Goal: Information Seeking & Learning: Learn about a topic

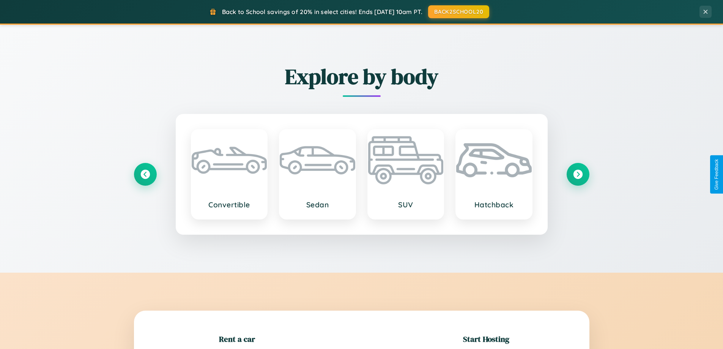
scroll to position [164, 0]
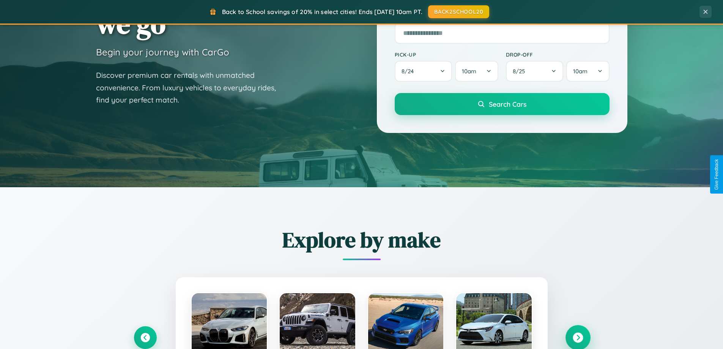
click at [578, 338] on icon at bounding box center [578, 338] width 10 height 10
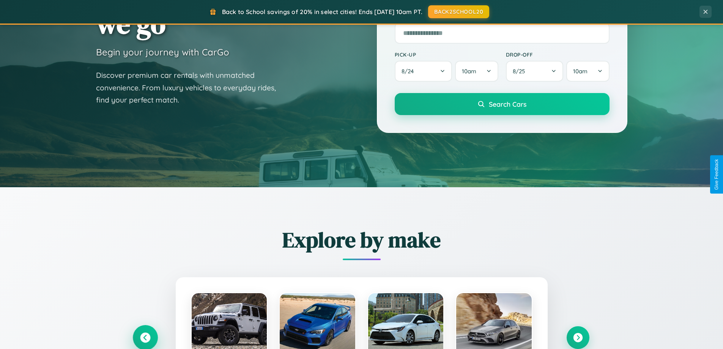
click at [145, 337] on icon at bounding box center [145, 338] width 10 height 10
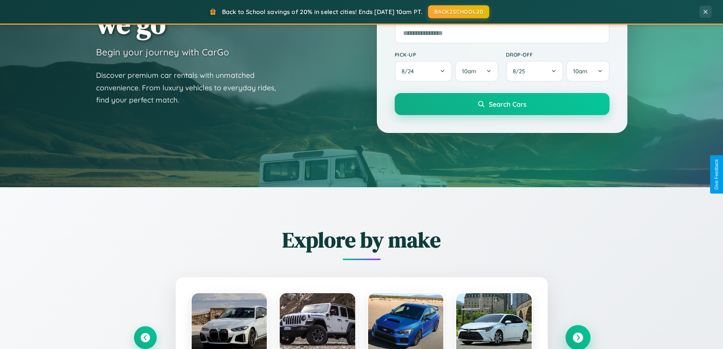
click at [578, 337] on icon at bounding box center [578, 338] width 10 height 10
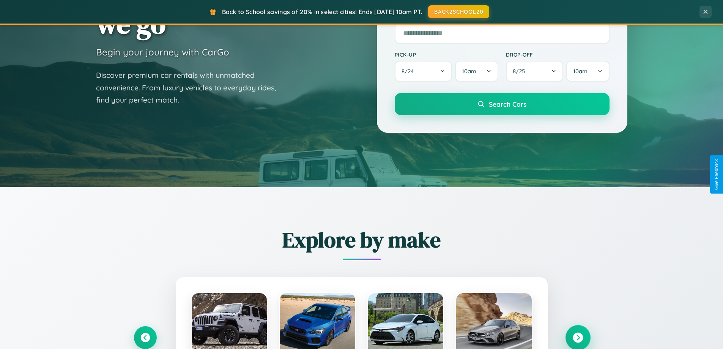
click at [578, 337] on icon at bounding box center [578, 338] width 10 height 10
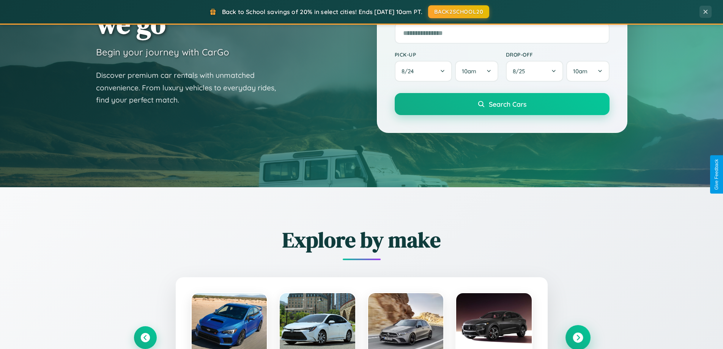
scroll to position [1461, 0]
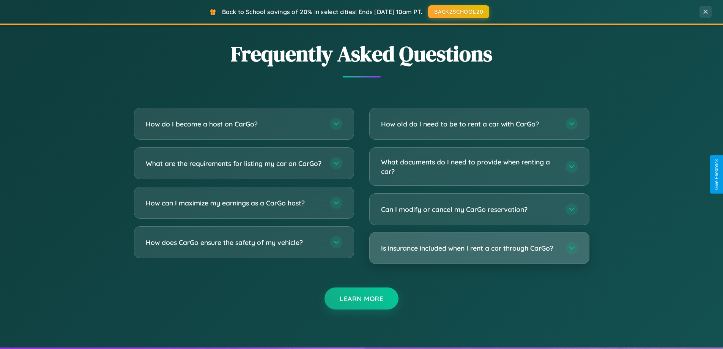
click at [479, 249] on h3 "Is insurance included when I rent a car through CarGo?" at bounding box center [469, 247] width 177 height 9
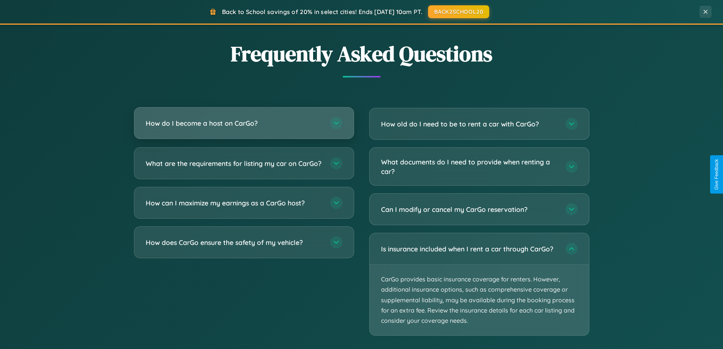
click at [244, 124] on h3 "How do I become a host on CarGo?" at bounding box center [234, 122] width 177 height 9
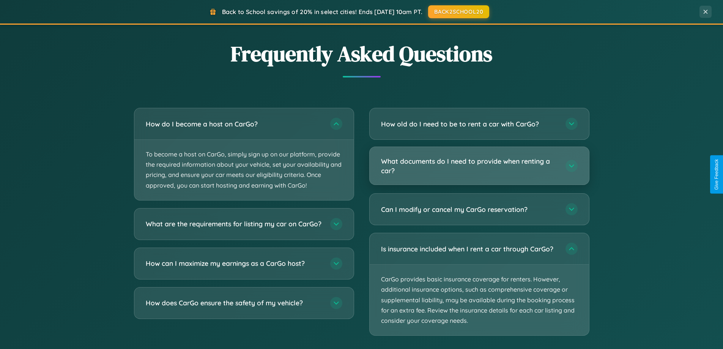
click at [479, 166] on h3 "What documents do I need to provide when renting a car?" at bounding box center [469, 165] width 177 height 19
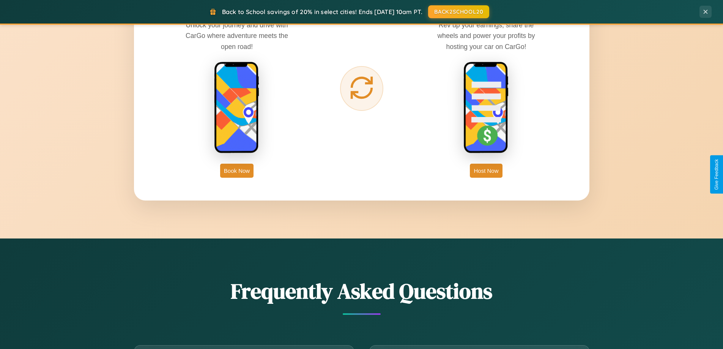
scroll to position [1220, 0]
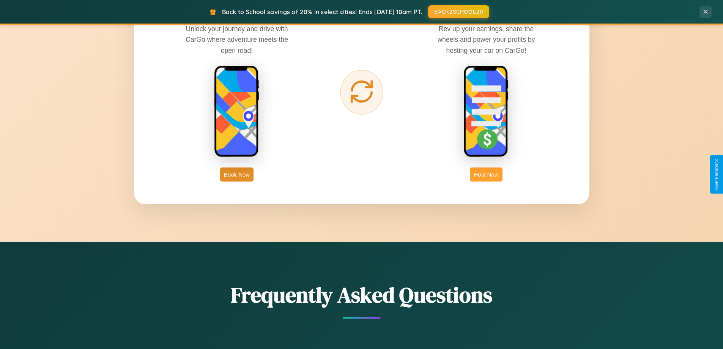
click at [486, 174] on button "Host Now" at bounding box center [486, 174] width 32 height 14
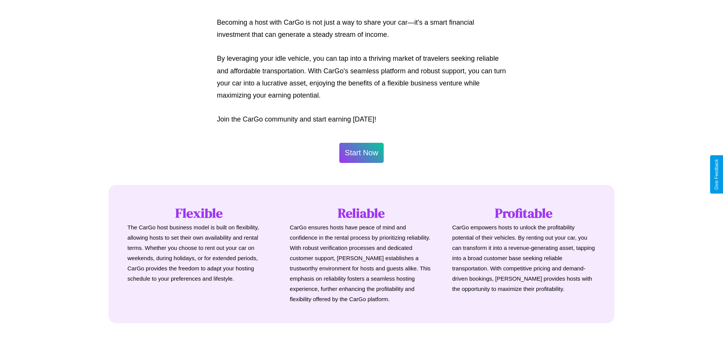
scroll to position [1026, 0]
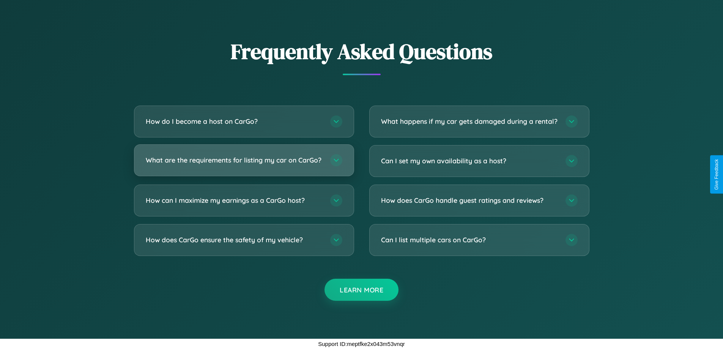
click at [244, 157] on h3 "What are the requirements for listing my car on CarGo?" at bounding box center [234, 159] width 177 height 9
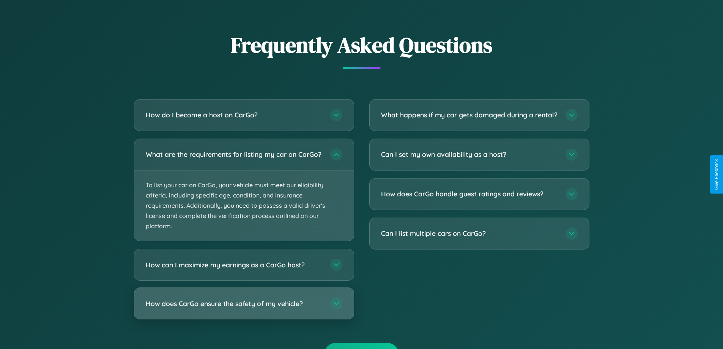
click at [244, 308] on h3 "How does CarGo ensure the safety of my vehicle?" at bounding box center [234, 303] width 177 height 9
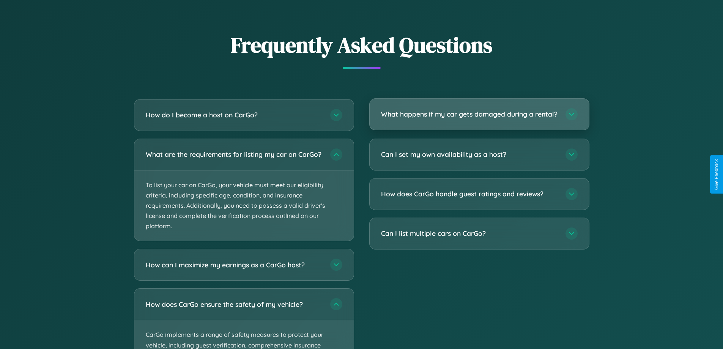
click at [479, 117] on h3 "What happens if my car gets damaged during a rental?" at bounding box center [469, 113] width 177 height 9
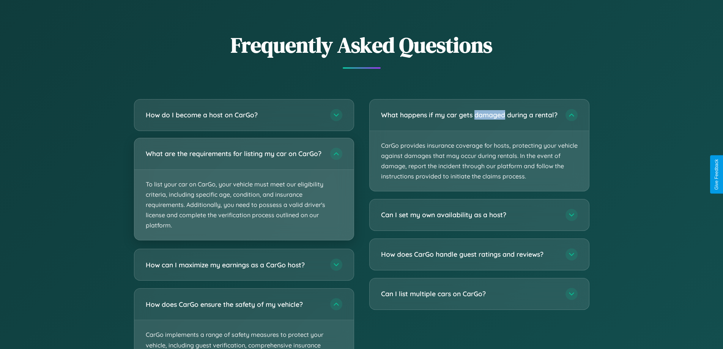
click at [244, 193] on p "To list your car on CarGo, your vehicle must meet our eligibility criteria, inc…" at bounding box center [243, 205] width 219 height 71
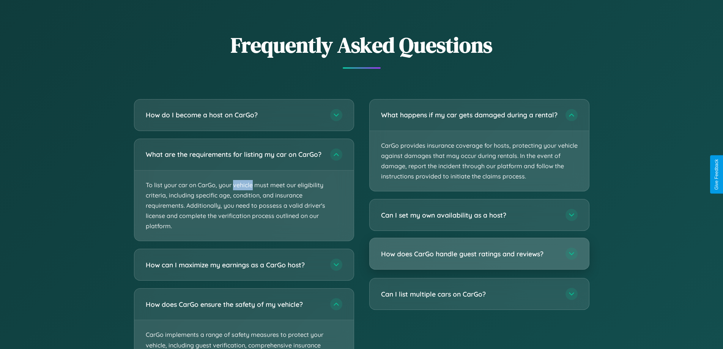
click at [479, 259] on h3 "How does CarGo handle guest ratings and reviews?" at bounding box center [469, 253] width 177 height 9
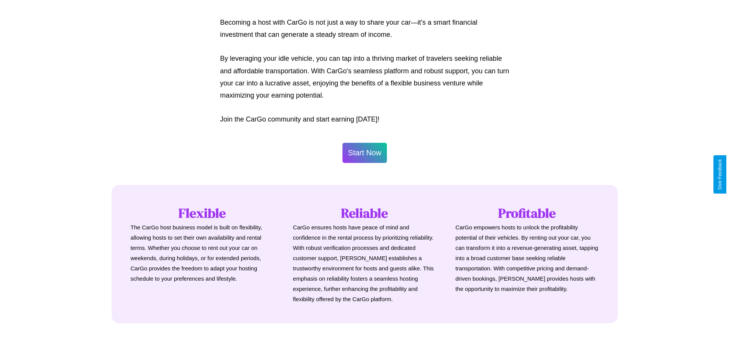
scroll to position [0, 0]
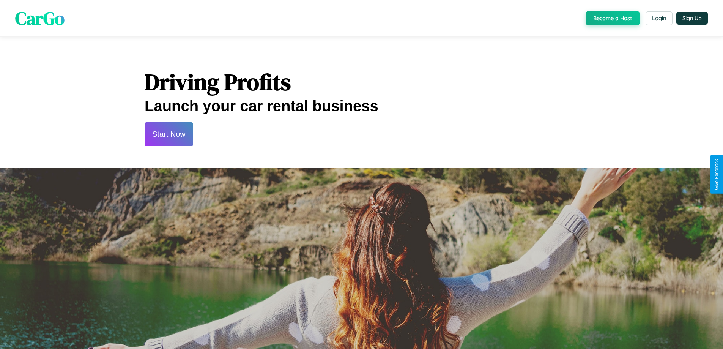
click at [169, 134] on button "Start Now" at bounding box center [169, 134] width 49 height 24
